Goal: Navigation & Orientation: Find specific page/section

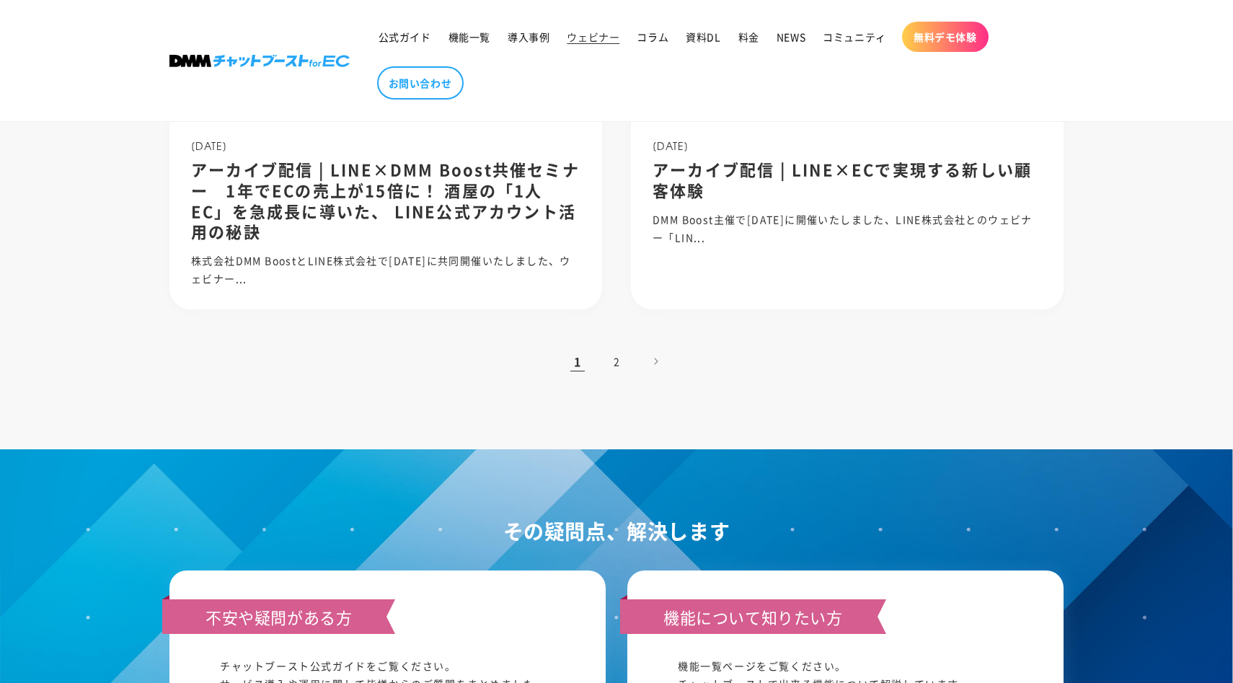
scroll to position [1494, 0]
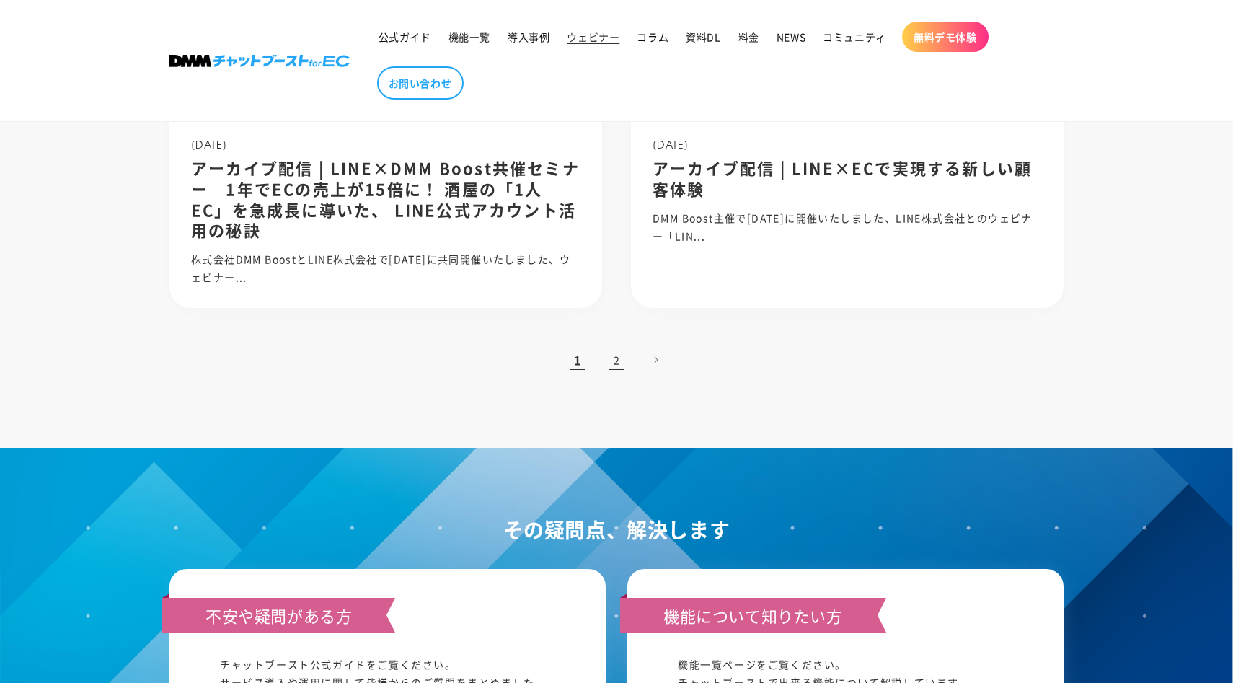
click at [618, 376] on link "2" at bounding box center [617, 360] width 32 height 32
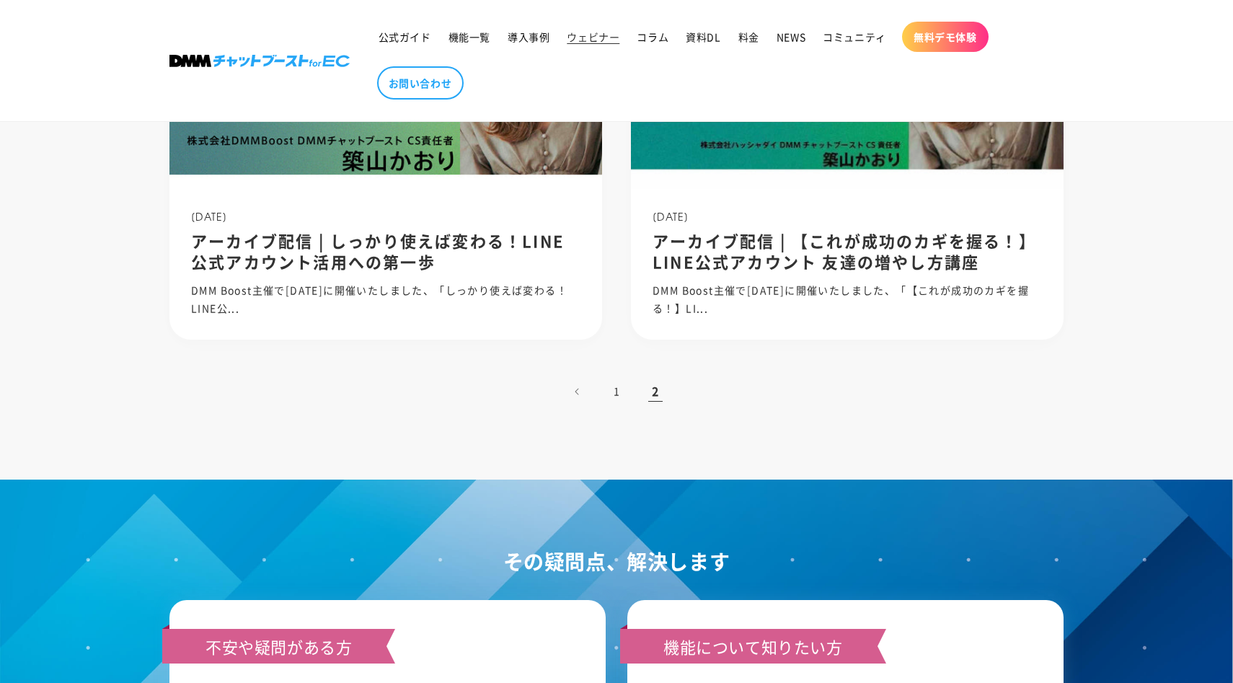
scroll to position [929, 0]
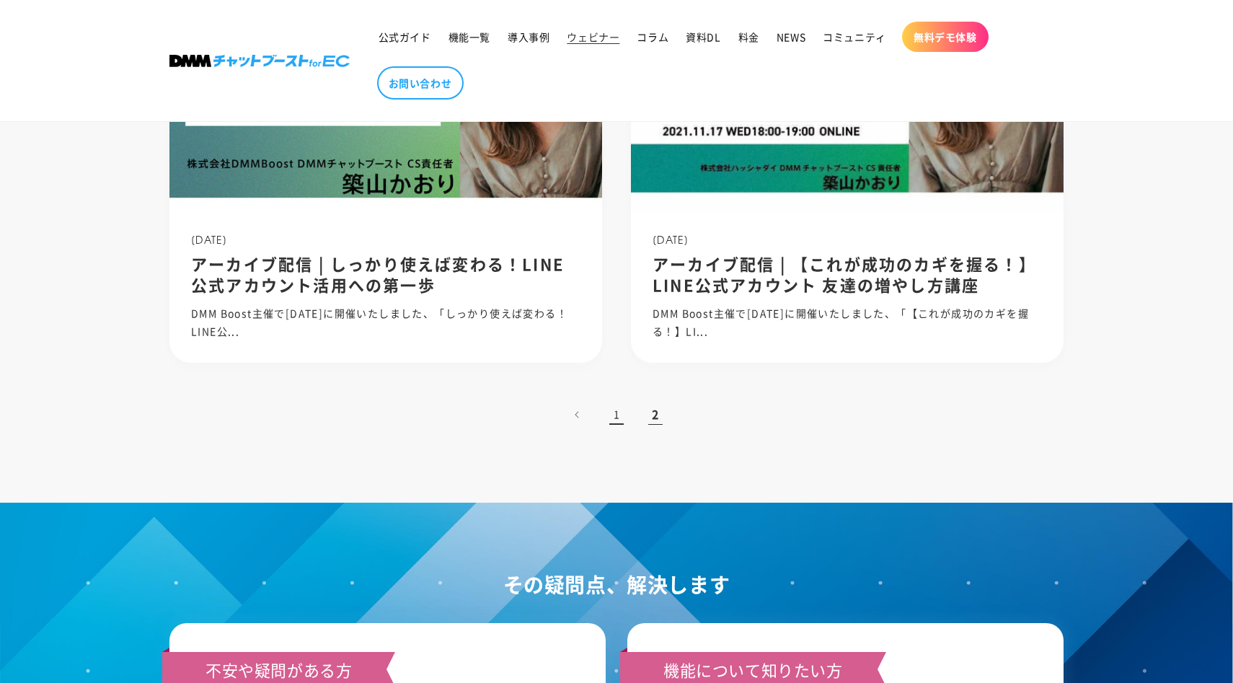
click at [623, 413] on link "1" at bounding box center [617, 415] width 32 height 32
